Goal: Task Accomplishment & Management: Manage account settings

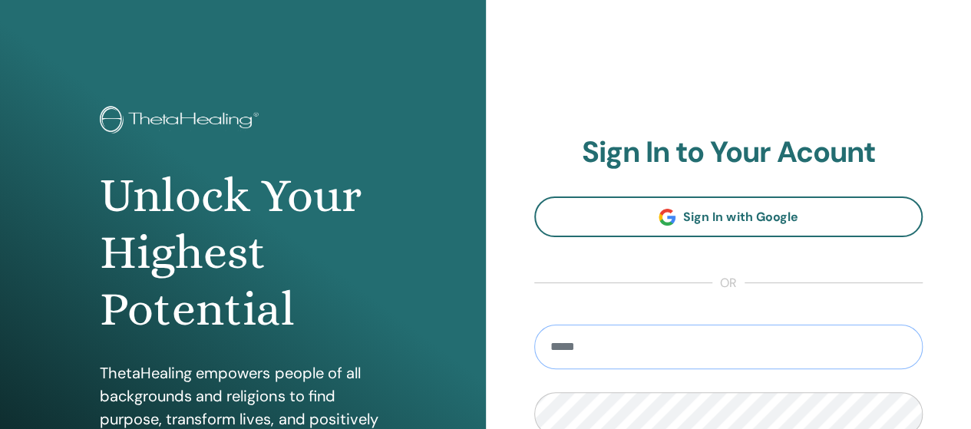
click at [823, 348] on input "email" at bounding box center [728, 347] width 389 height 45
type input "**********"
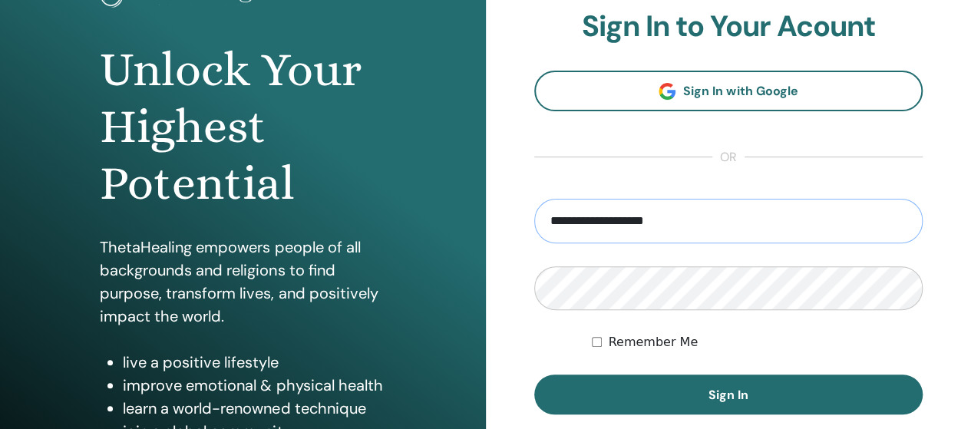
scroll to position [133, 0]
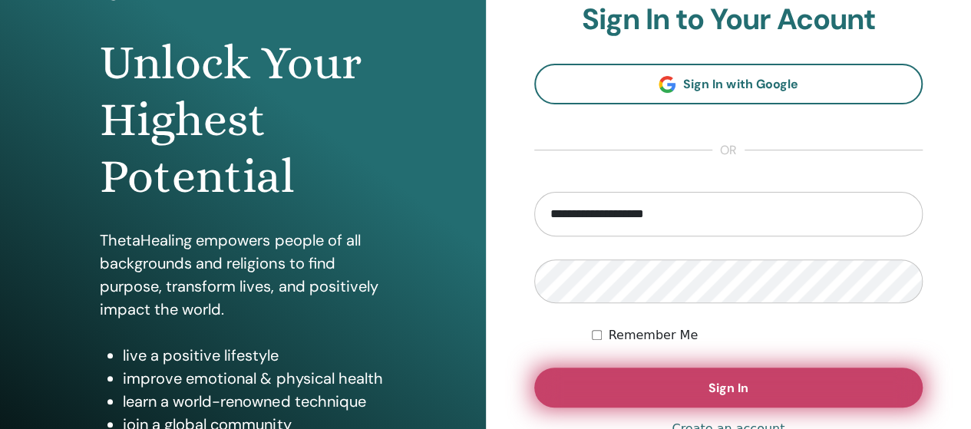
click at [727, 400] on button "Sign In" at bounding box center [728, 388] width 389 height 40
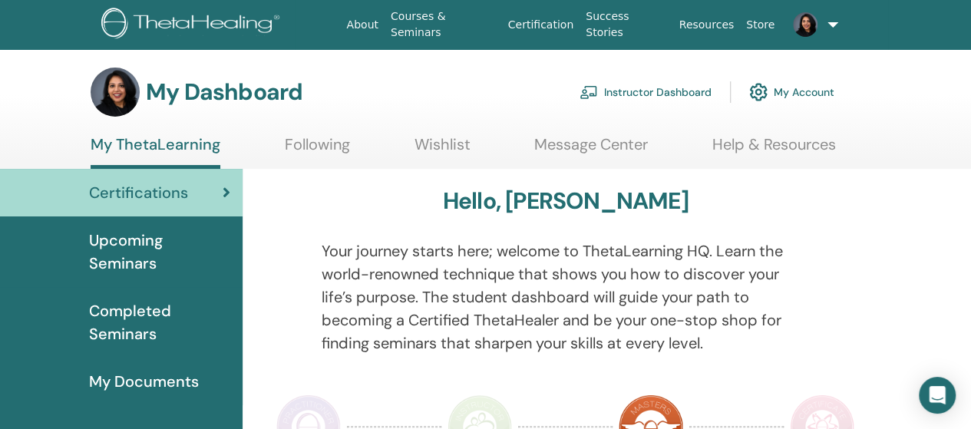
click at [832, 33] on link at bounding box center [810, 24] width 61 height 49
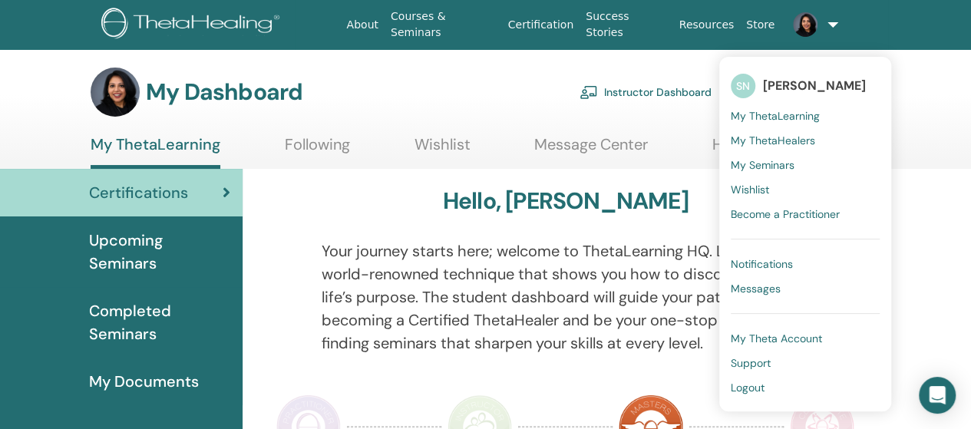
click at [764, 384] on link "Logout" at bounding box center [805, 387] width 149 height 25
